Goal: Obtain resource: Obtain resource

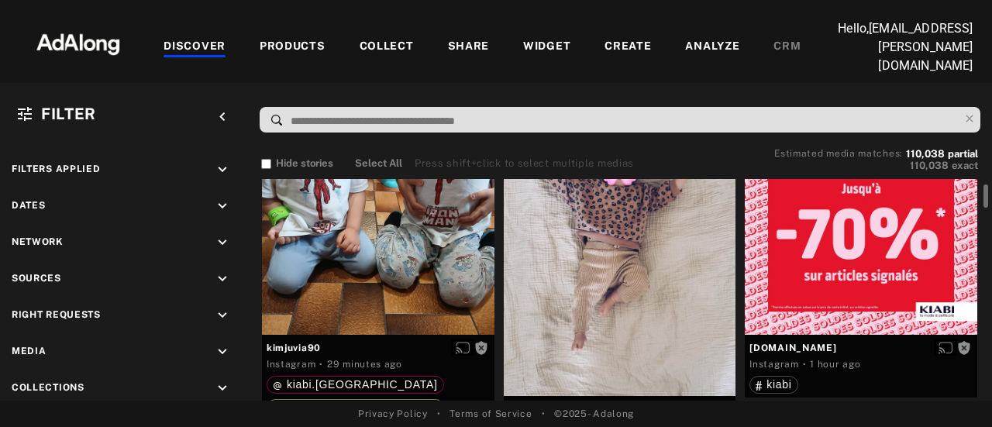
scroll to position [155, 0]
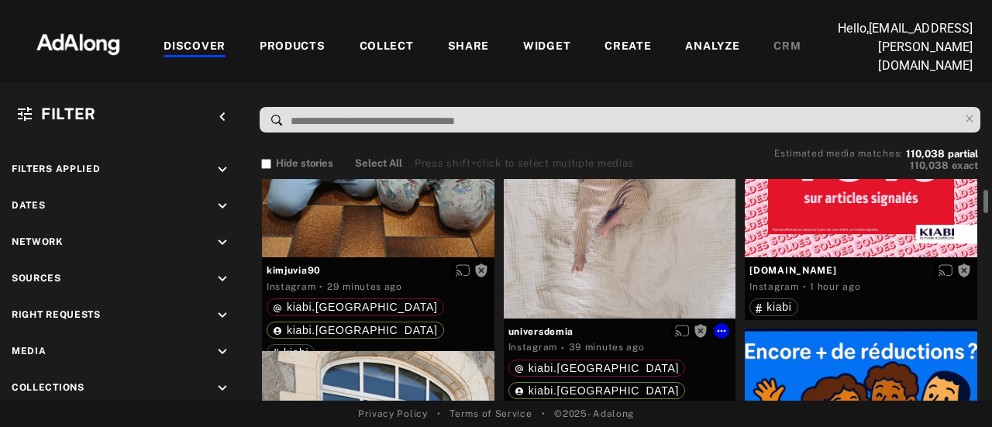
click at [589, 258] on div "Get rights" at bounding box center [620, 172] width 233 height 293
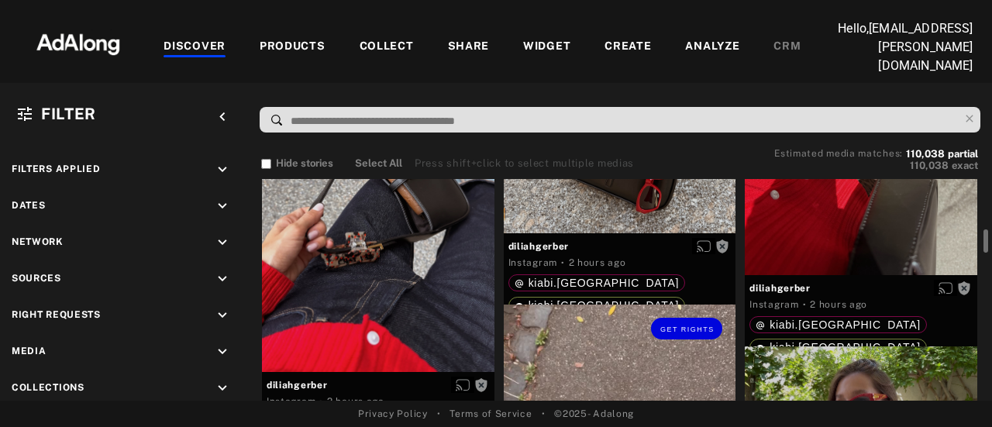
scroll to position [1395, 0]
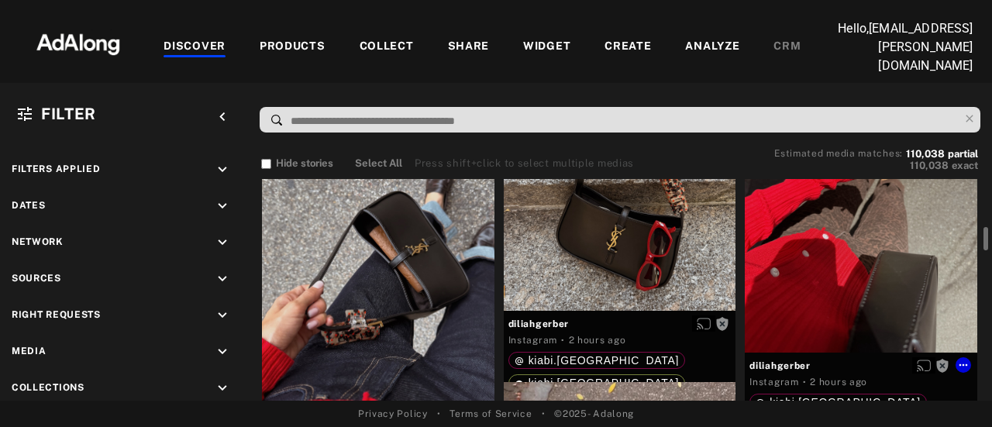
click at [809, 284] on div "Get rights" at bounding box center [861, 215] width 233 height 274
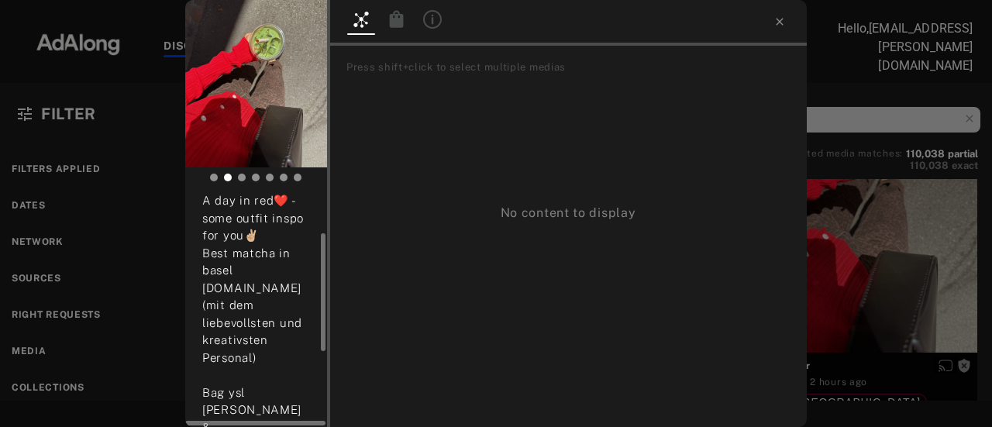
scroll to position [226, 0]
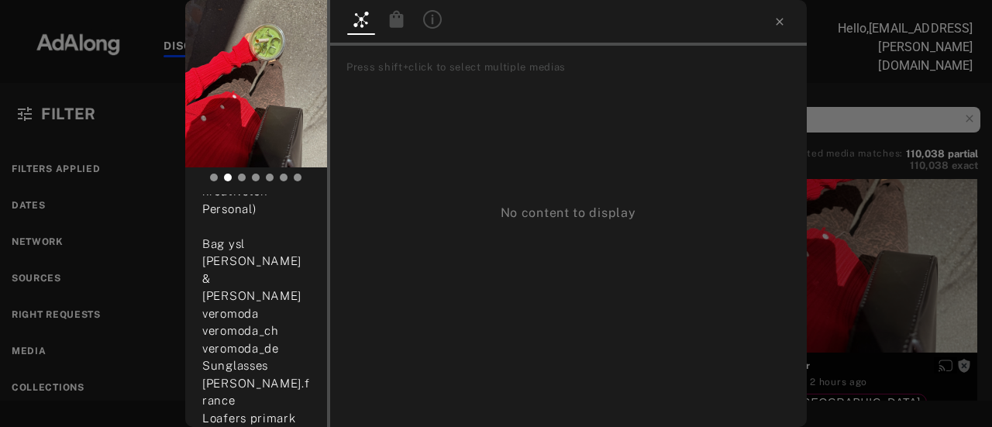
click at [58, 24] on div at bounding box center [496, 13] width 992 height 27
click at [772, 21] on div at bounding box center [496, 13] width 992 height 27
drag, startPoint x: 781, startPoint y: 22, endPoint x: 646, endPoint y: 22, distance: 134.9
click at [781, 22] on div at bounding box center [496, 13] width 992 height 27
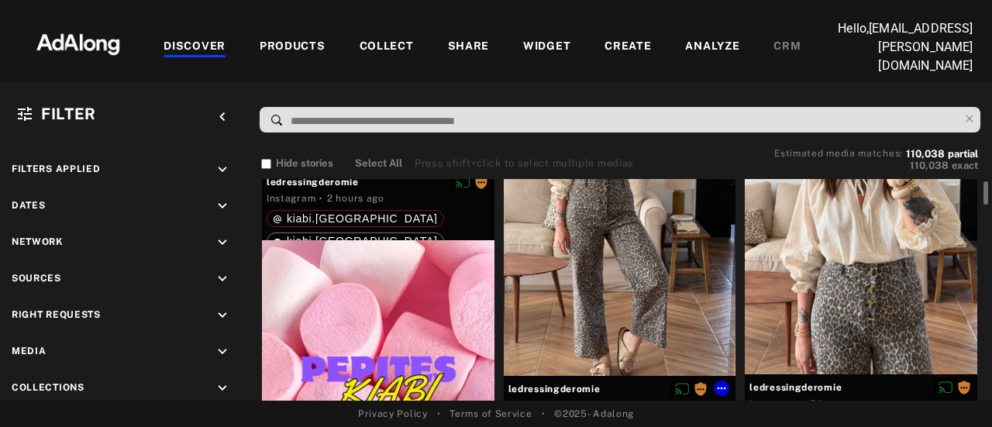
scroll to position [2326, 0]
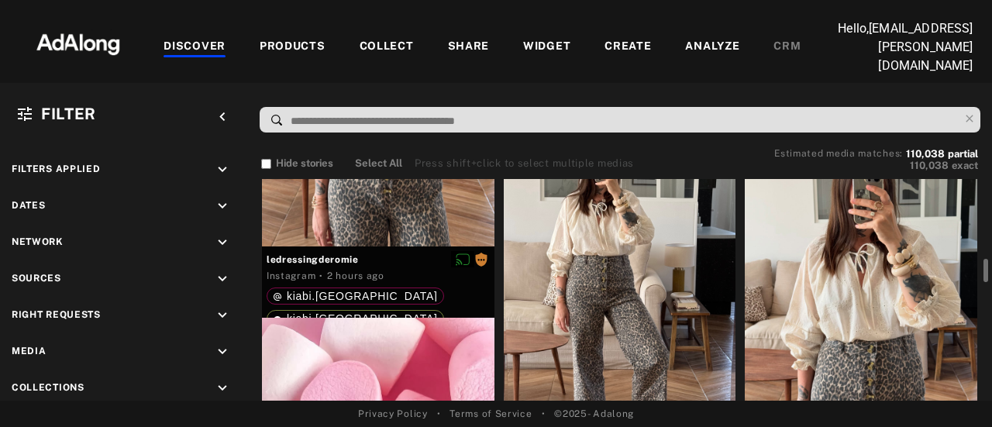
click at [609, 295] on div "Get rights" at bounding box center [620, 299] width 233 height 310
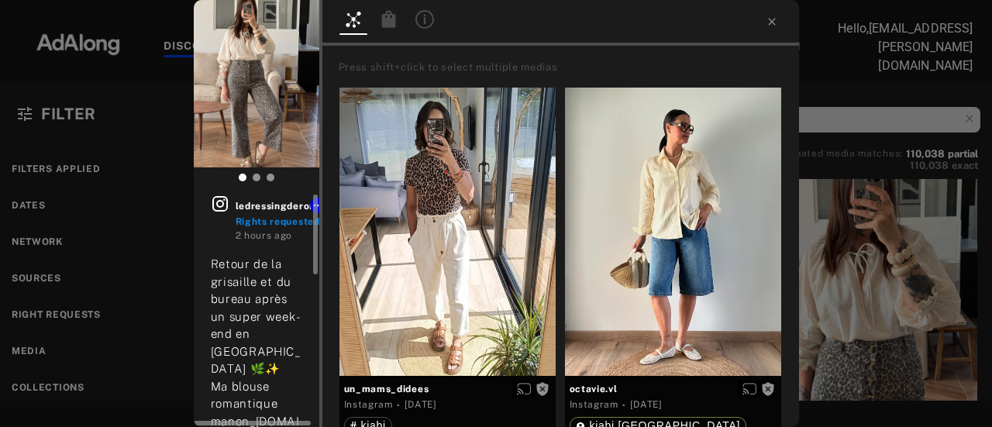
click at [219, 202] on icon at bounding box center [220, 204] width 19 height 19
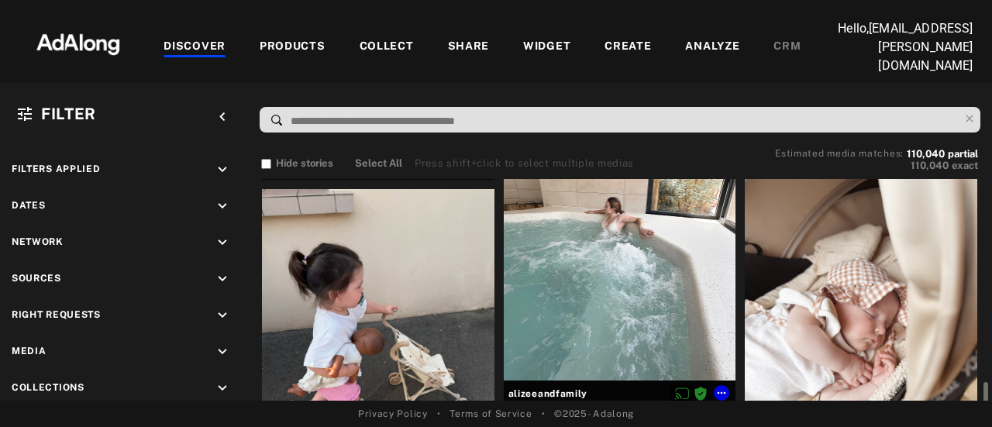
scroll to position [3798, 0]
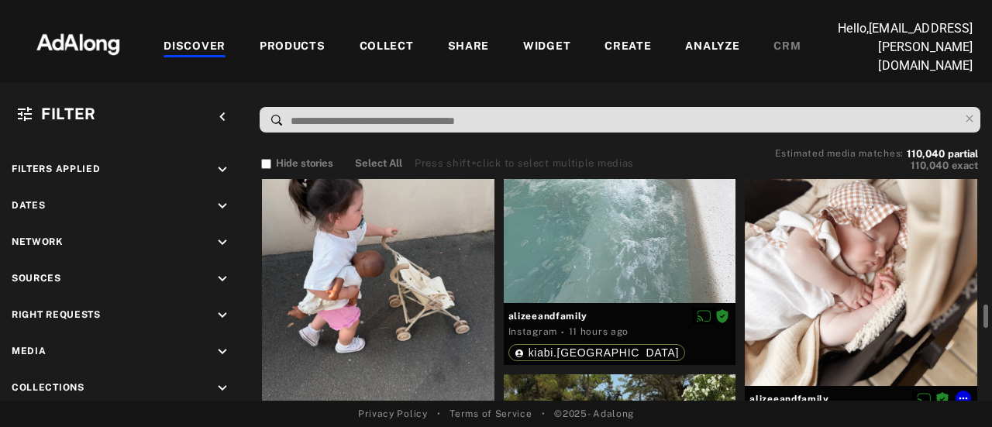
click at [836, 279] on div at bounding box center [861, 232] width 233 height 310
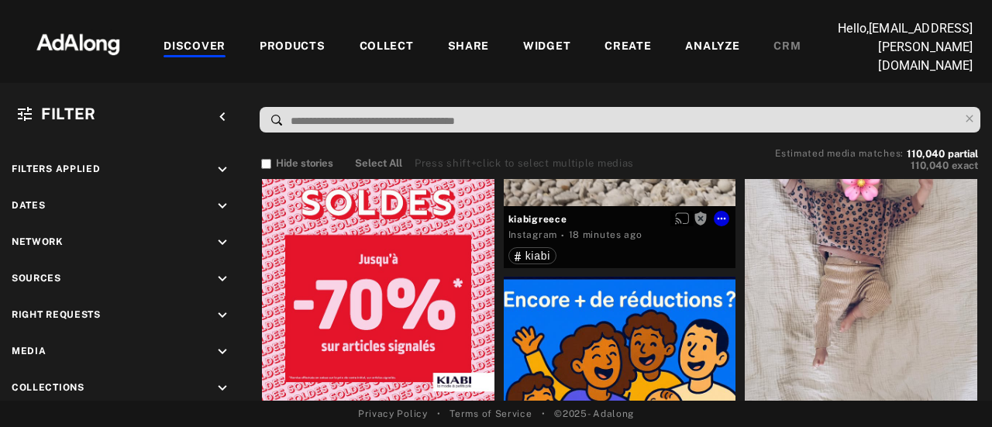
scroll to position [465, 0]
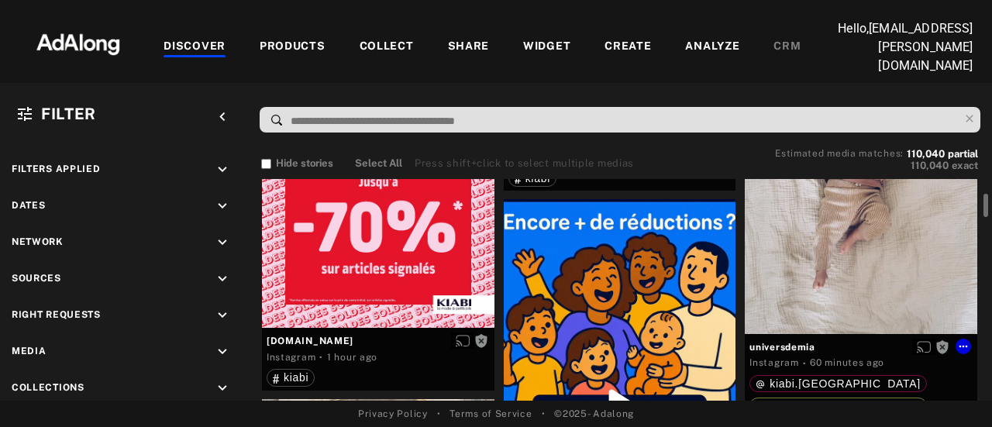
click at [867, 255] on div "Get rights" at bounding box center [861, 187] width 233 height 293
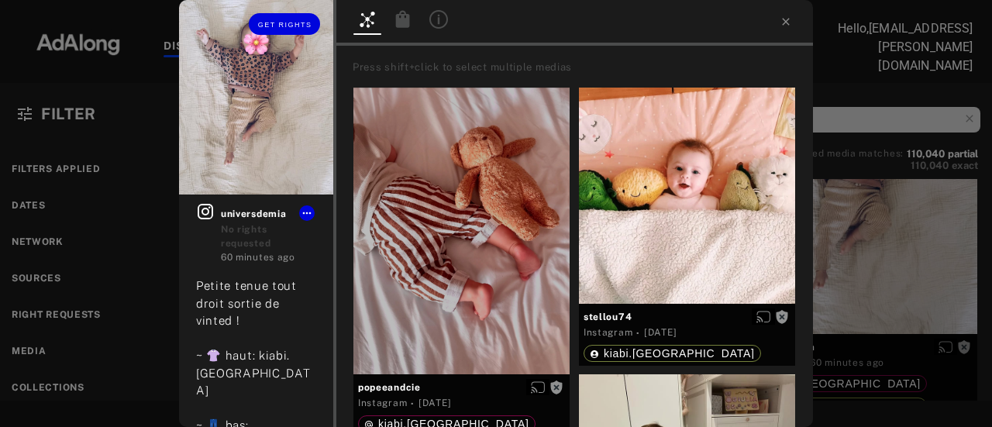
click at [241, 75] on img at bounding box center [256, 97] width 154 height 195
click at [204, 210] on icon at bounding box center [205, 211] width 19 height 19
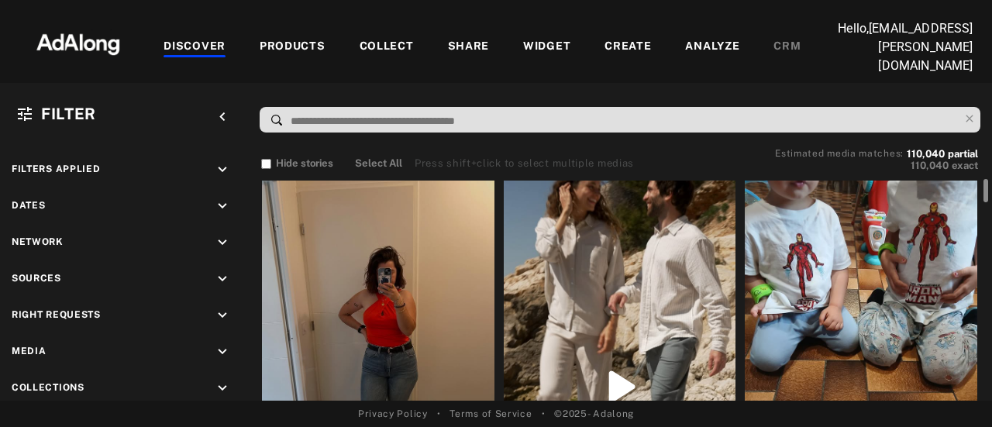
drag, startPoint x: 984, startPoint y: 343, endPoint x: 919, endPoint y: 76, distance: 275.2
click at [919, 76] on div "DISCOVER PRODUCTS COLLECT SHARE WIDGET CREATE ANALYZE CRM Hello, [EMAIL_ADDRESS…" at bounding box center [496, 213] width 992 height 427
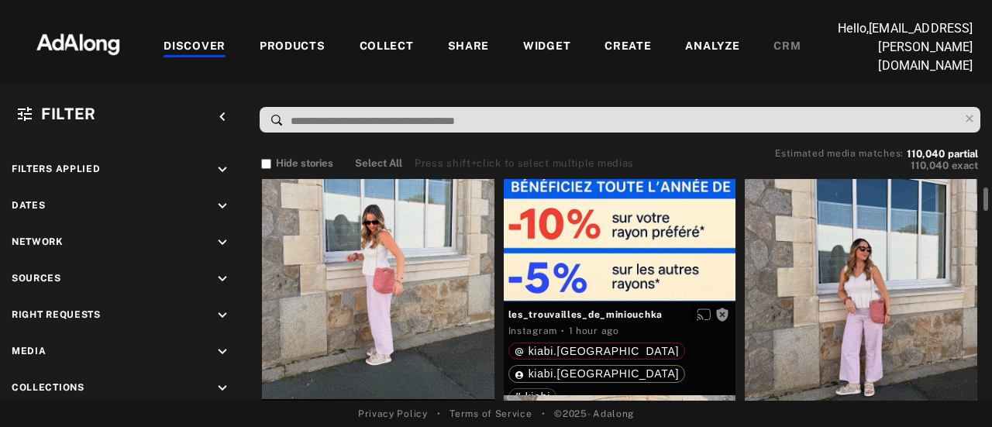
scroll to position [853, 0]
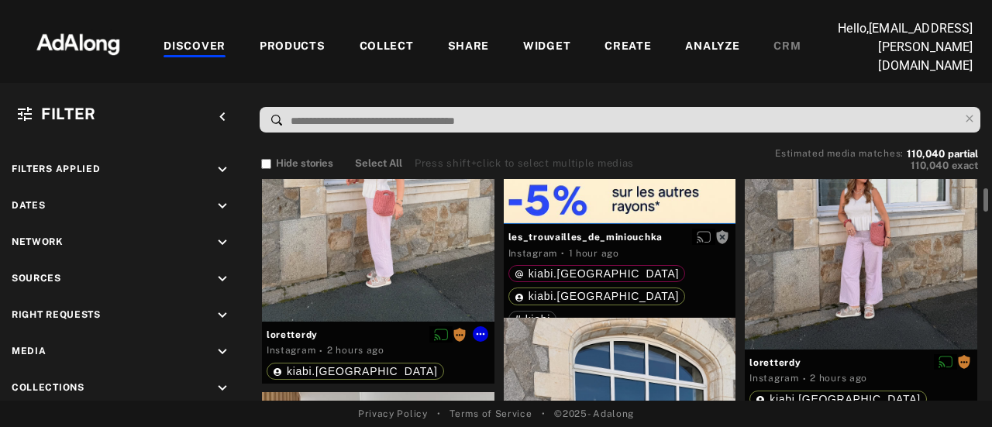
click at [396, 255] on div "Get rights" at bounding box center [378, 167] width 233 height 310
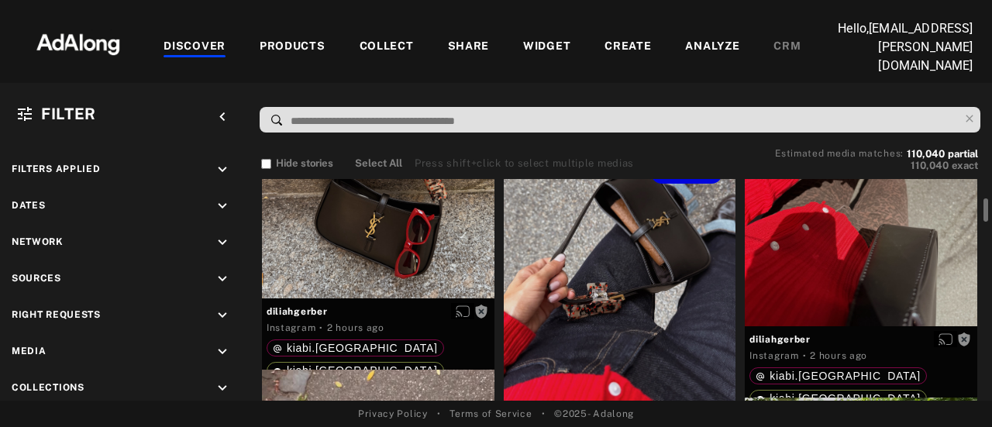
scroll to position [1783, 0]
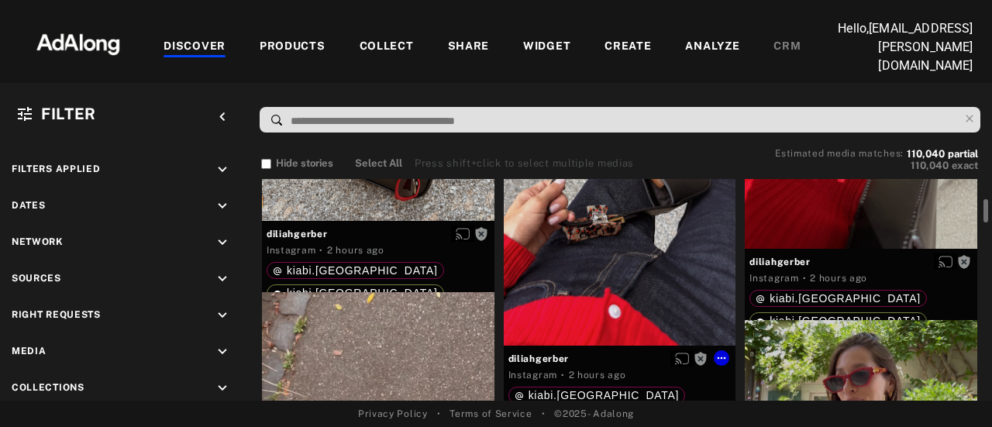
click at [581, 274] on div "Get rights" at bounding box center [620, 208] width 233 height 274
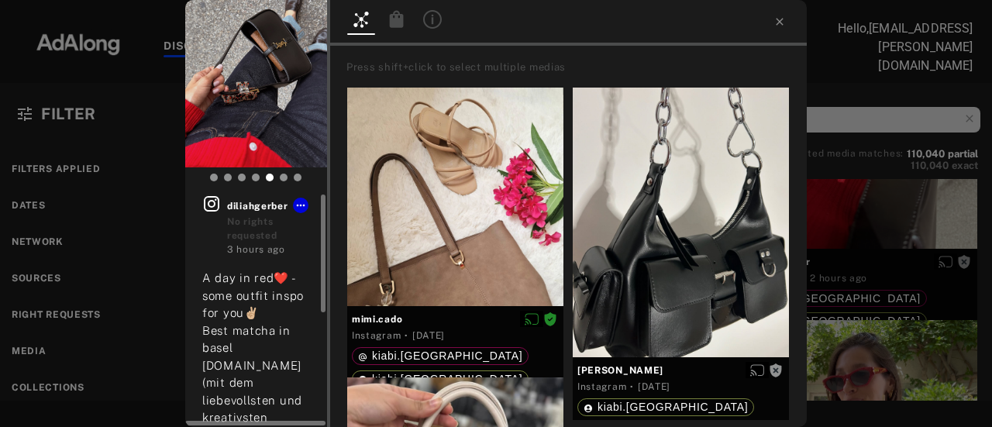
click at [215, 205] on icon at bounding box center [211, 204] width 19 height 19
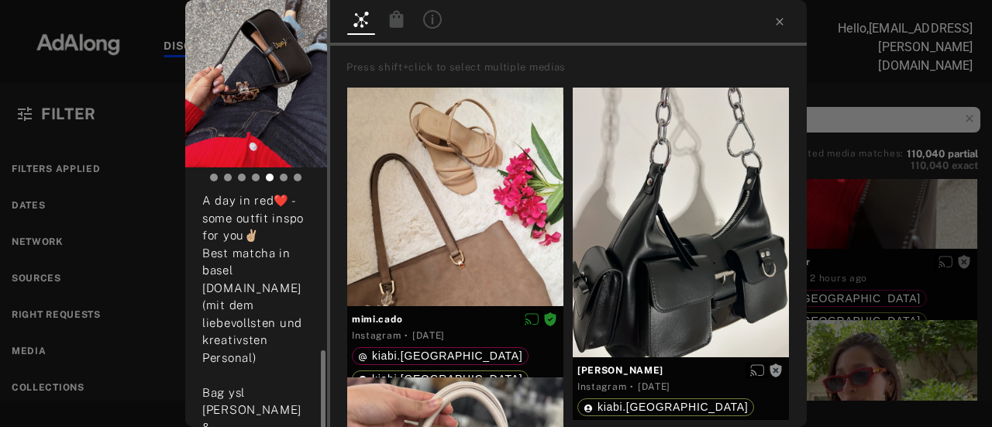
scroll to position [226, 0]
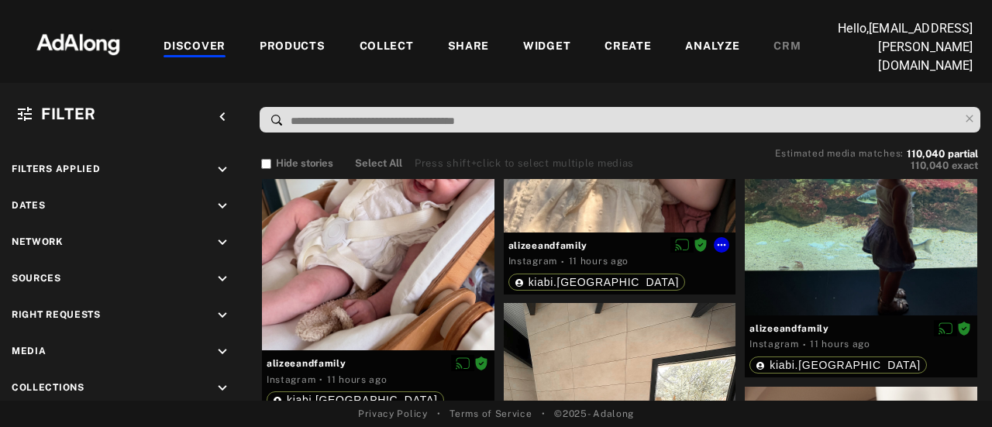
scroll to position [3411, 0]
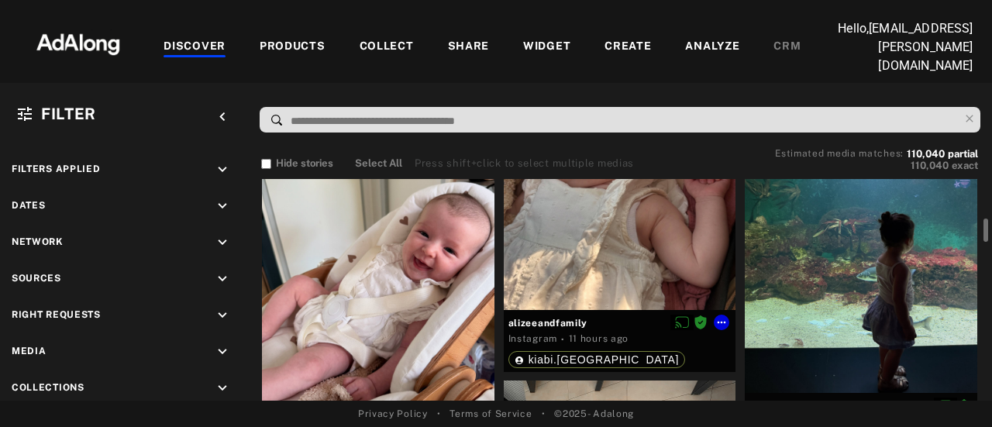
click at [547, 238] on div at bounding box center [620, 155] width 233 height 310
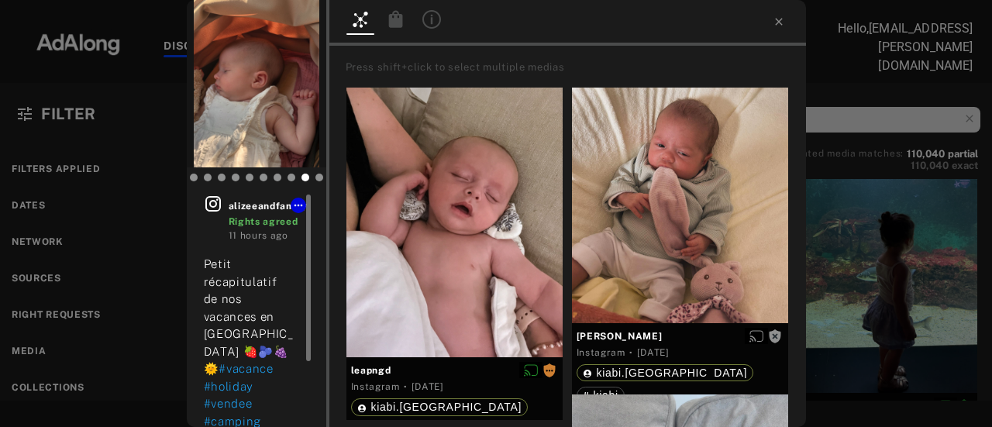
scroll to position [90, 0]
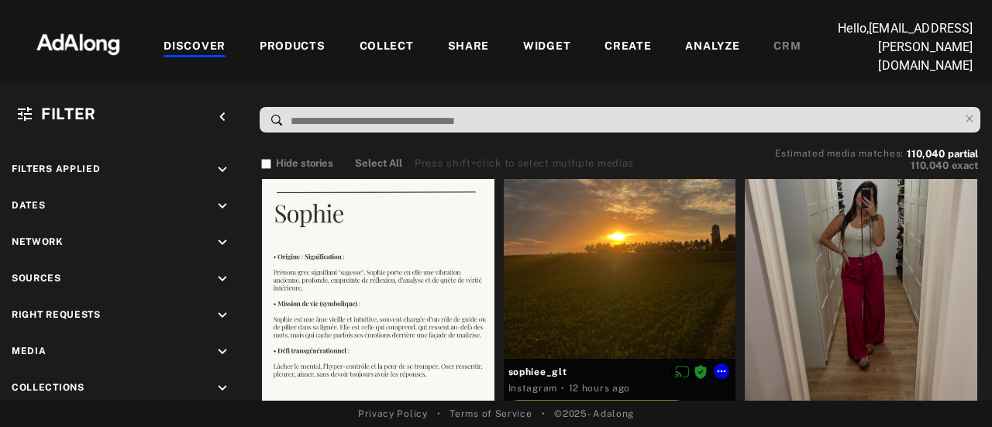
scroll to position [4961, 0]
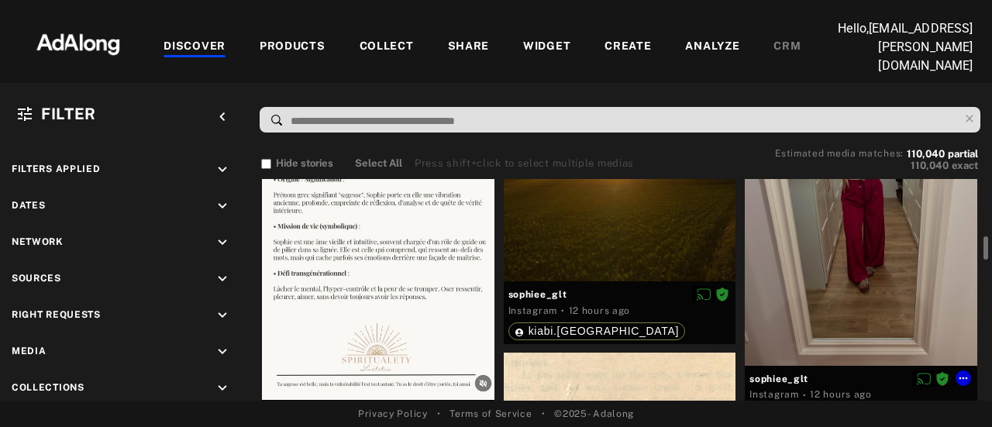
click at [856, 235] on div at bounding box center [861, 211] width 233 height 310
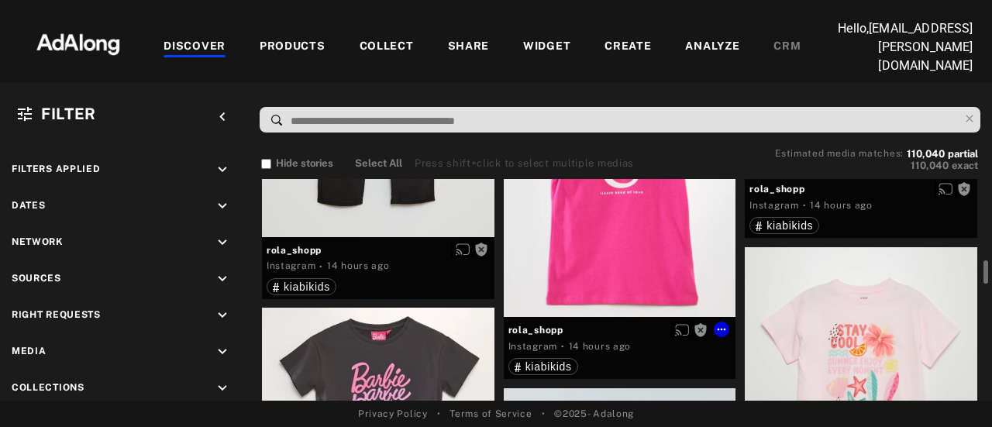
scroll to position [6822, 0]
